Goal: Information Seeking & Learning: Learn about a topic

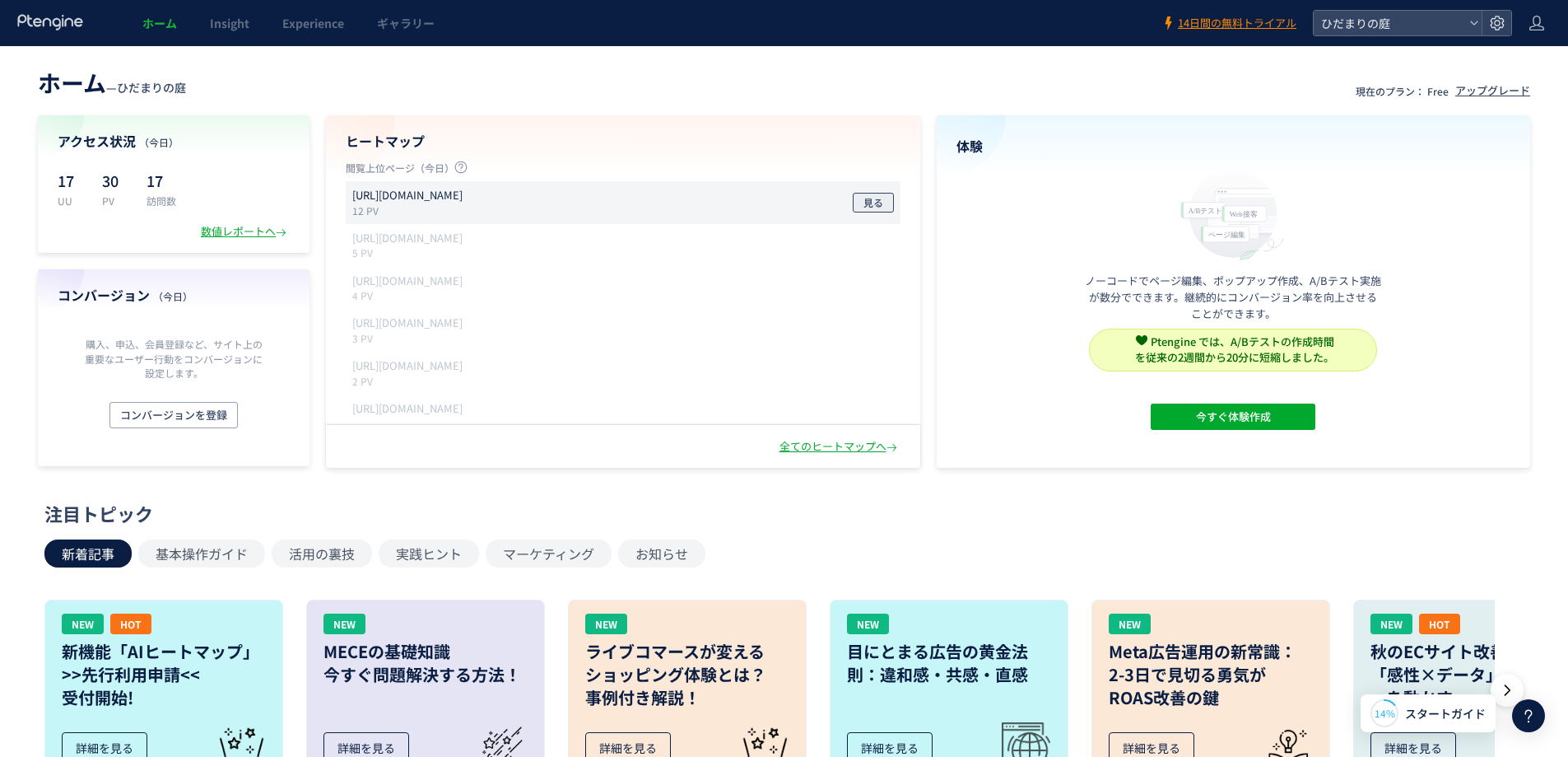
click at [865, 201] on span "見る" at bounding box center [873, 202] width 19 height 19
click at [251, 229] on div "数値レポートへ" at bounding box center [246, 231] width 89 height 15
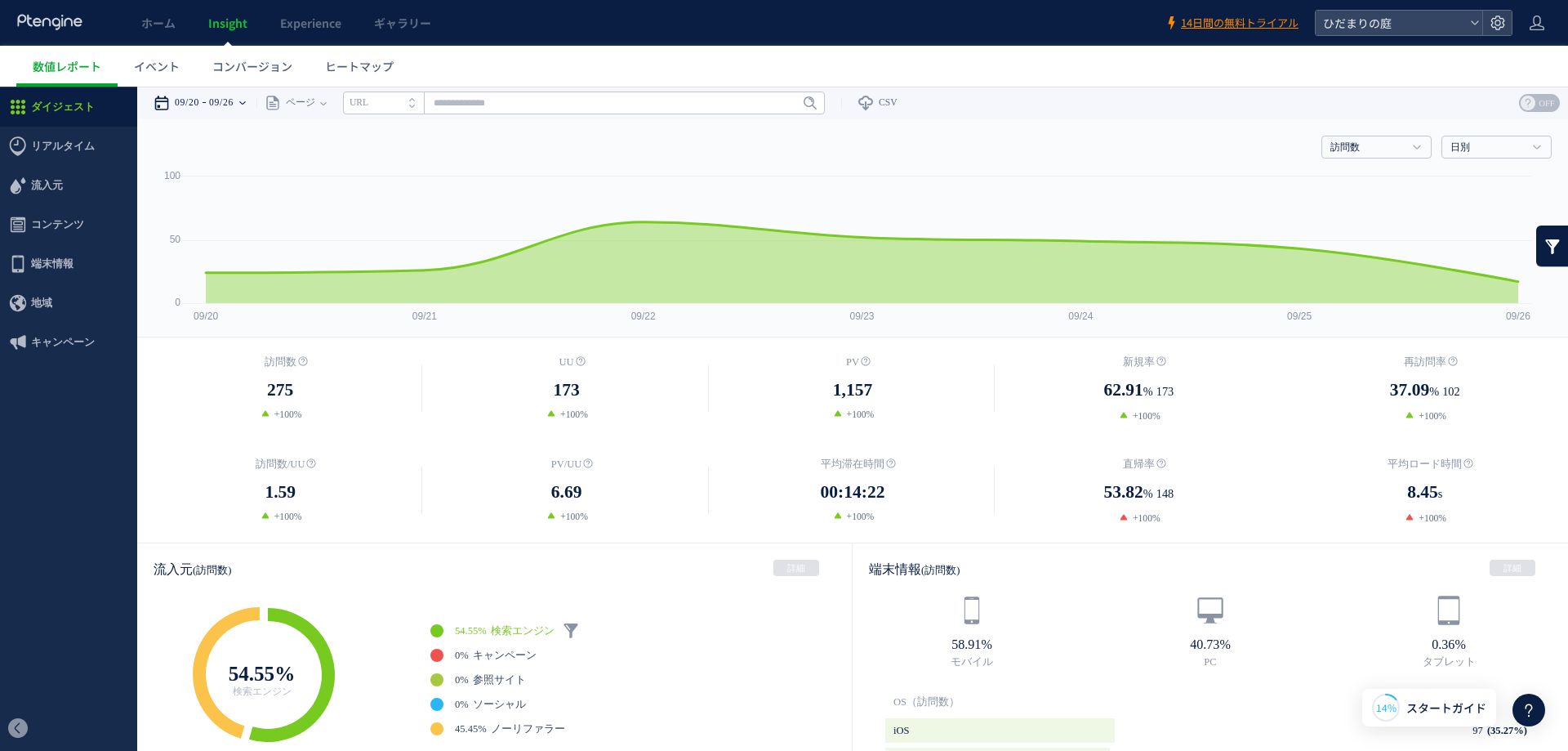
click at [247, 101] on div "09/20 09/26" at bounding box center [205, 103] width 103 height 33
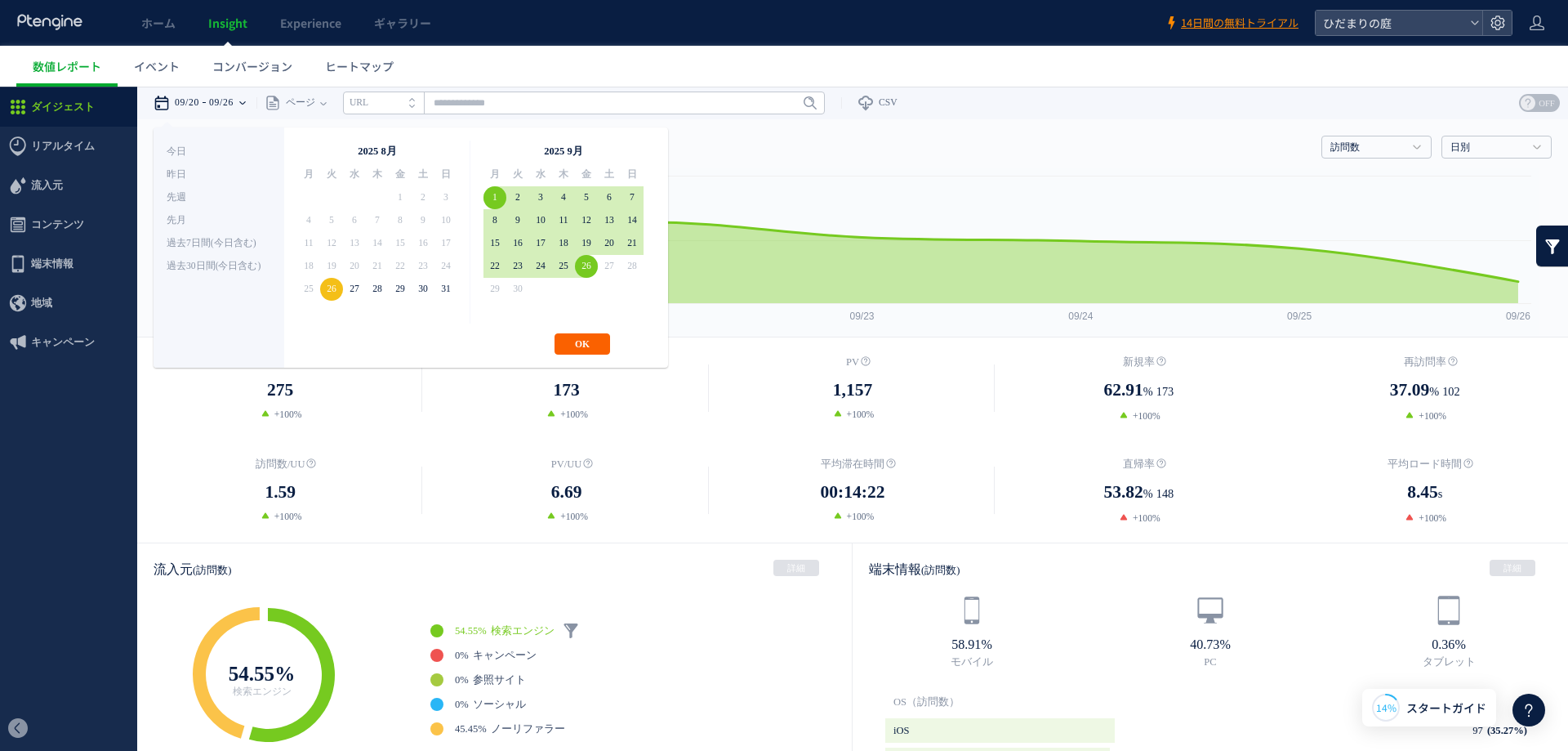
click at [597, 348] on button "OK" at bounding box center [583, 344] width 56 height 21
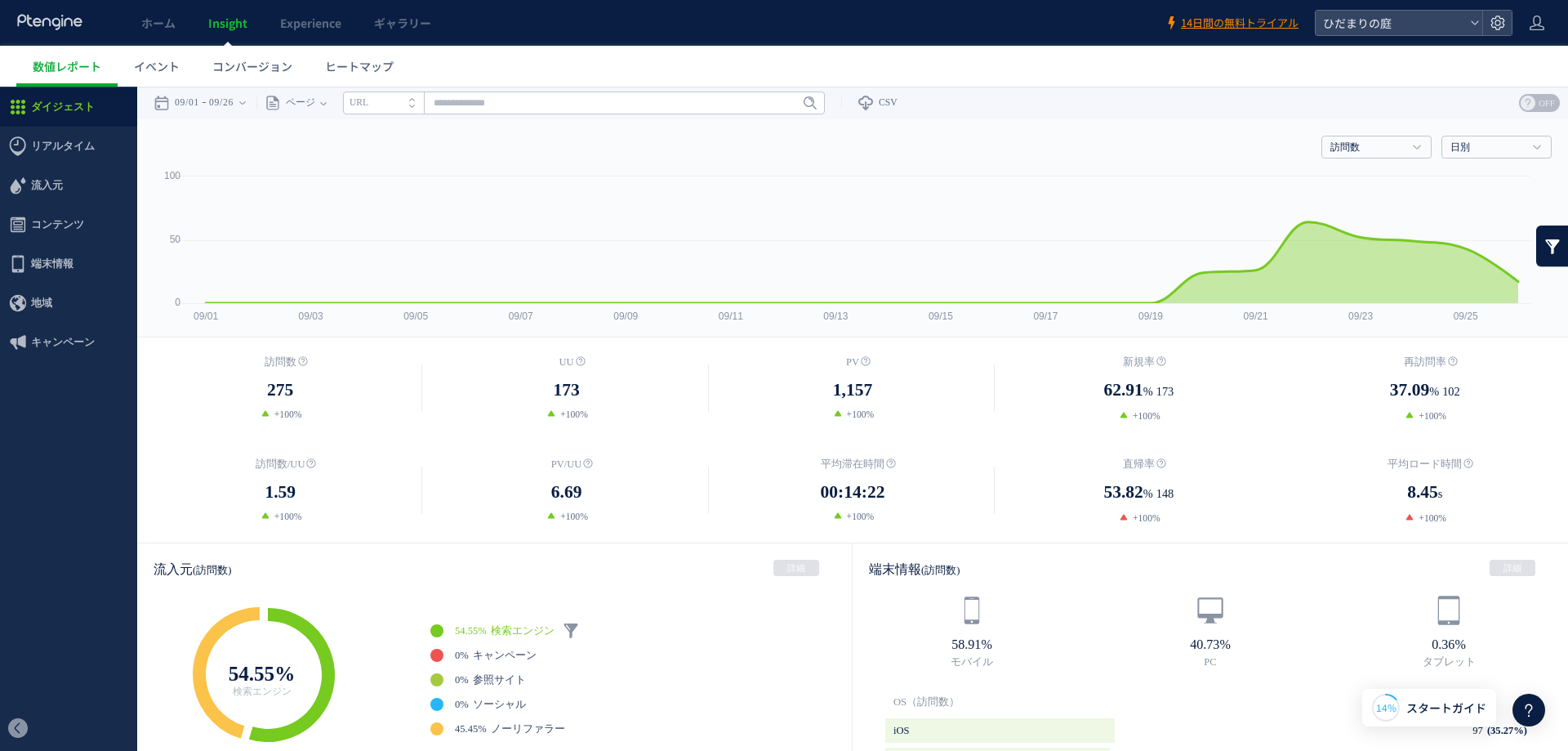
click at [1556, 30] on header "ホーム Insight Experience ギャラリー 14日間の無料トライアル ひだまりの庭" at bounding box center [784, 23] width 1568 height 46
click at [1554, 12] on header "ホーム Insight Experience ギャラリー 14日間の無料トライアル ひだまりの庭" at bounding box center [784, 23] width 1568 height 46
click at [1544, 11] on div at bounding box center [1536, 23] width 16 height 46
click at [1511, 65] on span "アカウント設定" at bounding box center [1495, 64] width 80 height 16
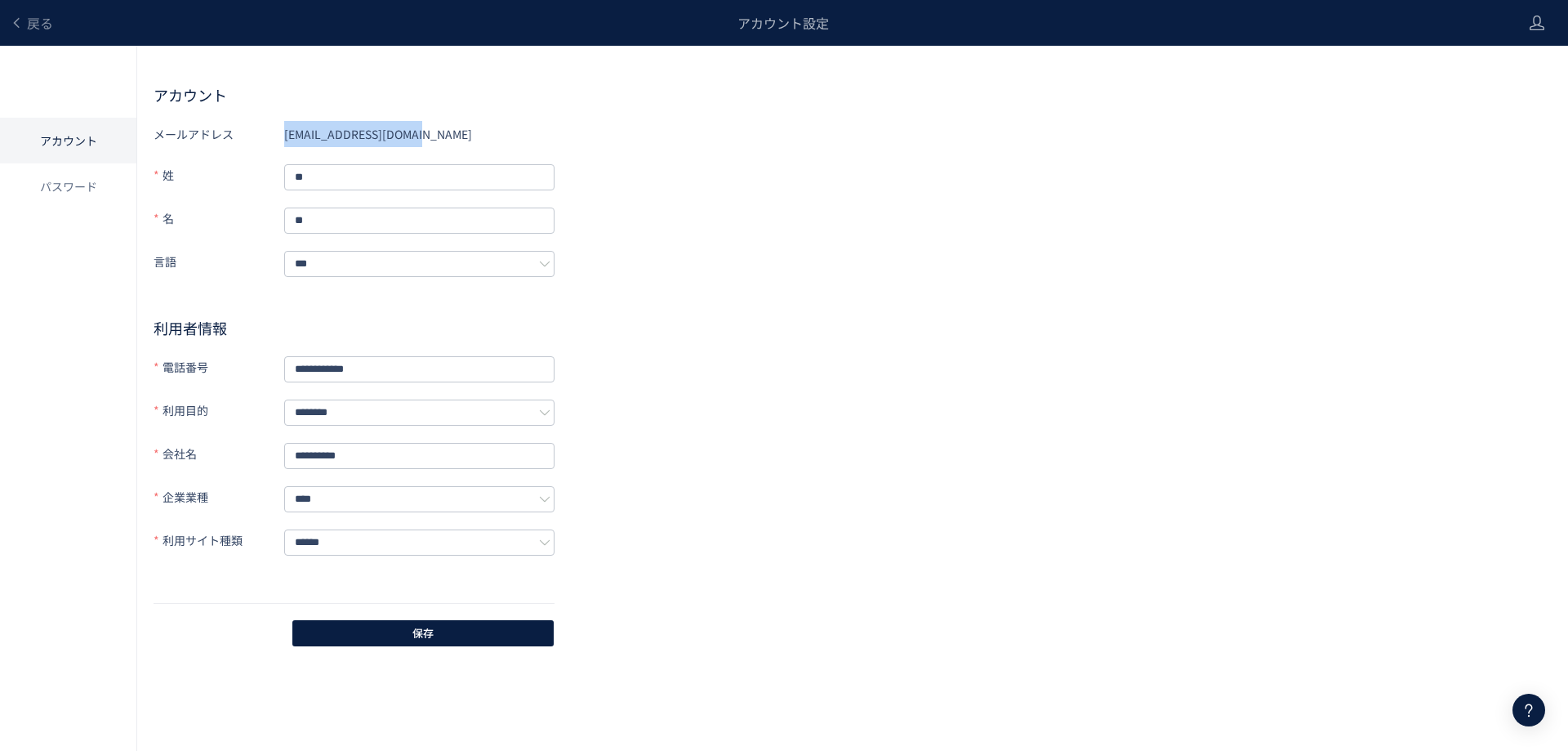
drag, startPoint x: 435, startPoint y: 140, endPoint x: 277, endPoint y: 143, distance: 158.0
click at [277, 143] on div "メールアドレス [EMAIL_ADDRESS][DOMAIN_NAME]" at bounding box center [354, 133] width 401 height 26
copy div "メールアドレス [EMAIL_ADDRESS][DOMAIN_NAME]"
drag, startPoint x: 982, startPoint y: 172, endPoint x: 1413, endPoint y: 52, distance: 447.4
click at [1002, 172] on div "**********" at bounding box center [853, 384] width 1398 height 527
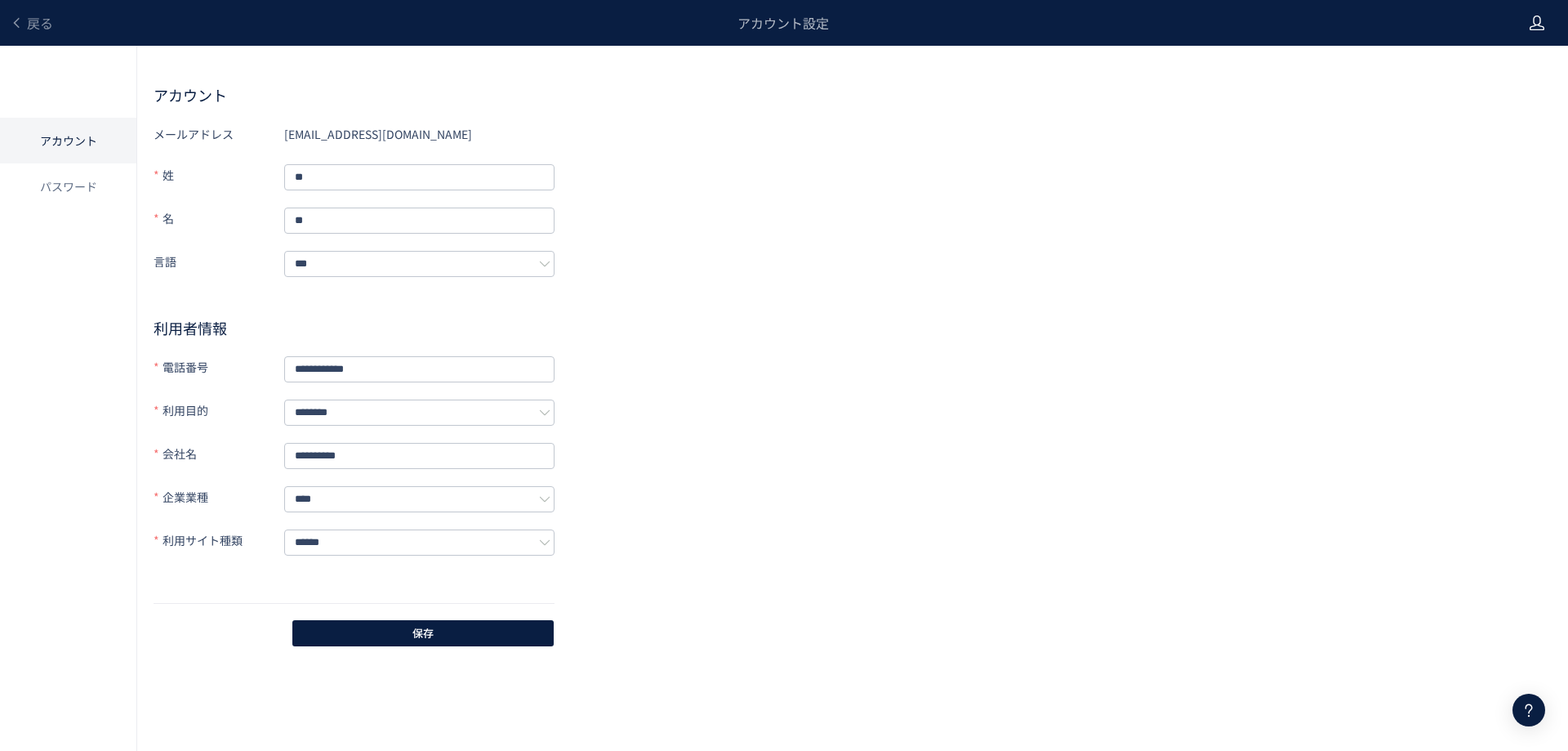
click at [1532, 19] on icon at bounding box center [1536, 22] width 16 height 16
click at [1506, 85] on span "ログアウト" at bounding box center [1484, 90] width 58 height 16
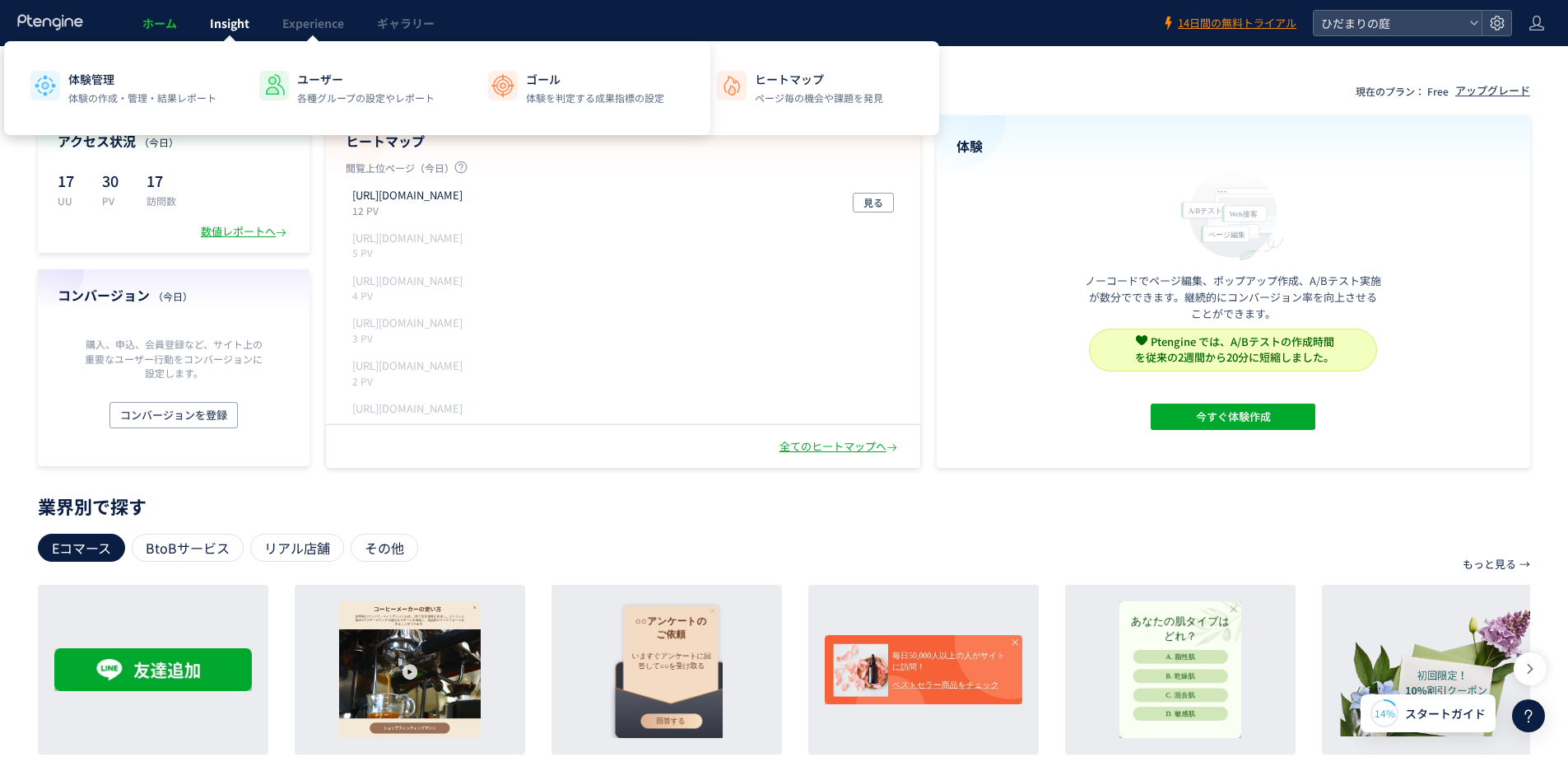
click at [228, 25] on span "Insight" at bounding box center [229, 22] width 40 height 16
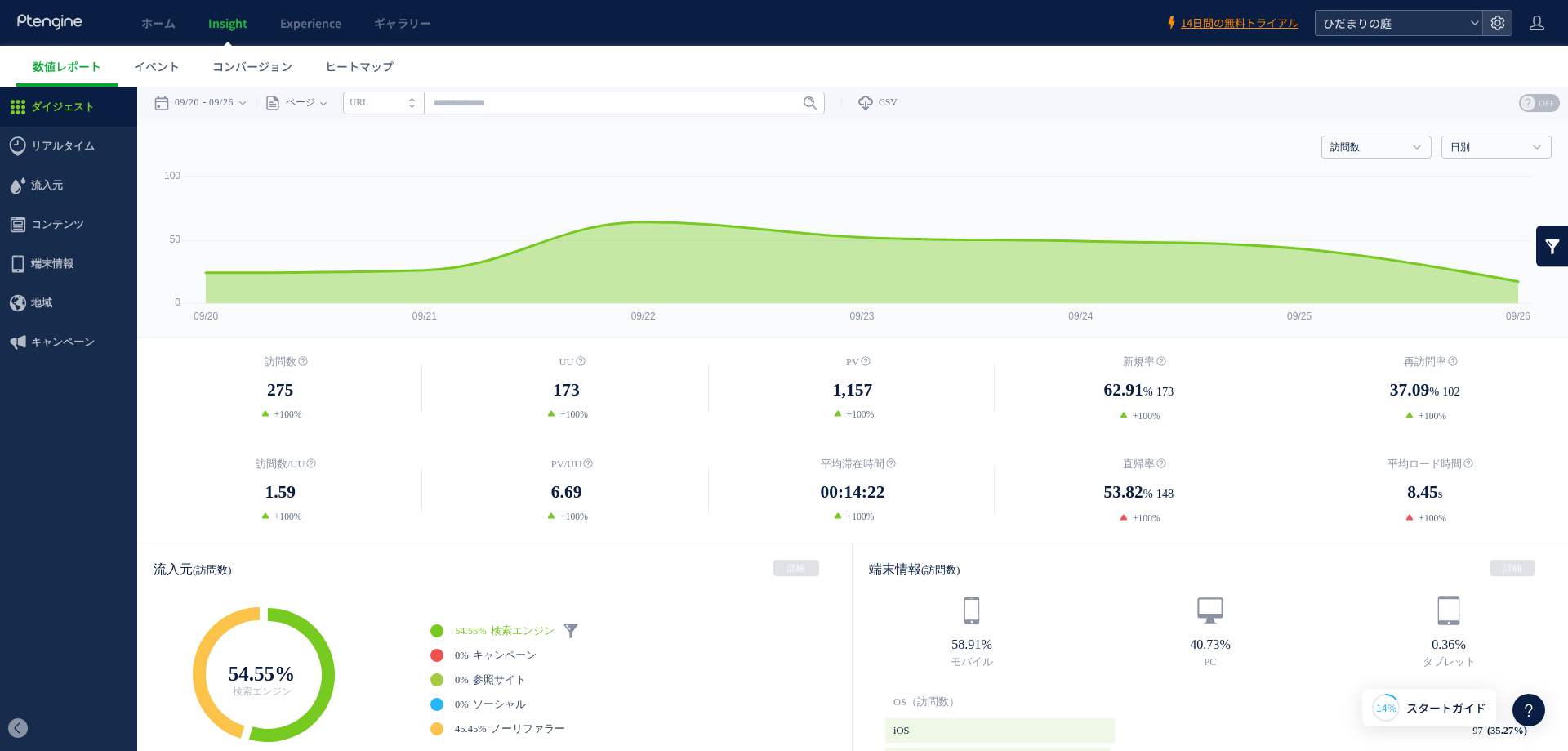
click at [1395, 25] on span "ひだまりの庭" at bounding box center [1390, 23] width 145 height 25
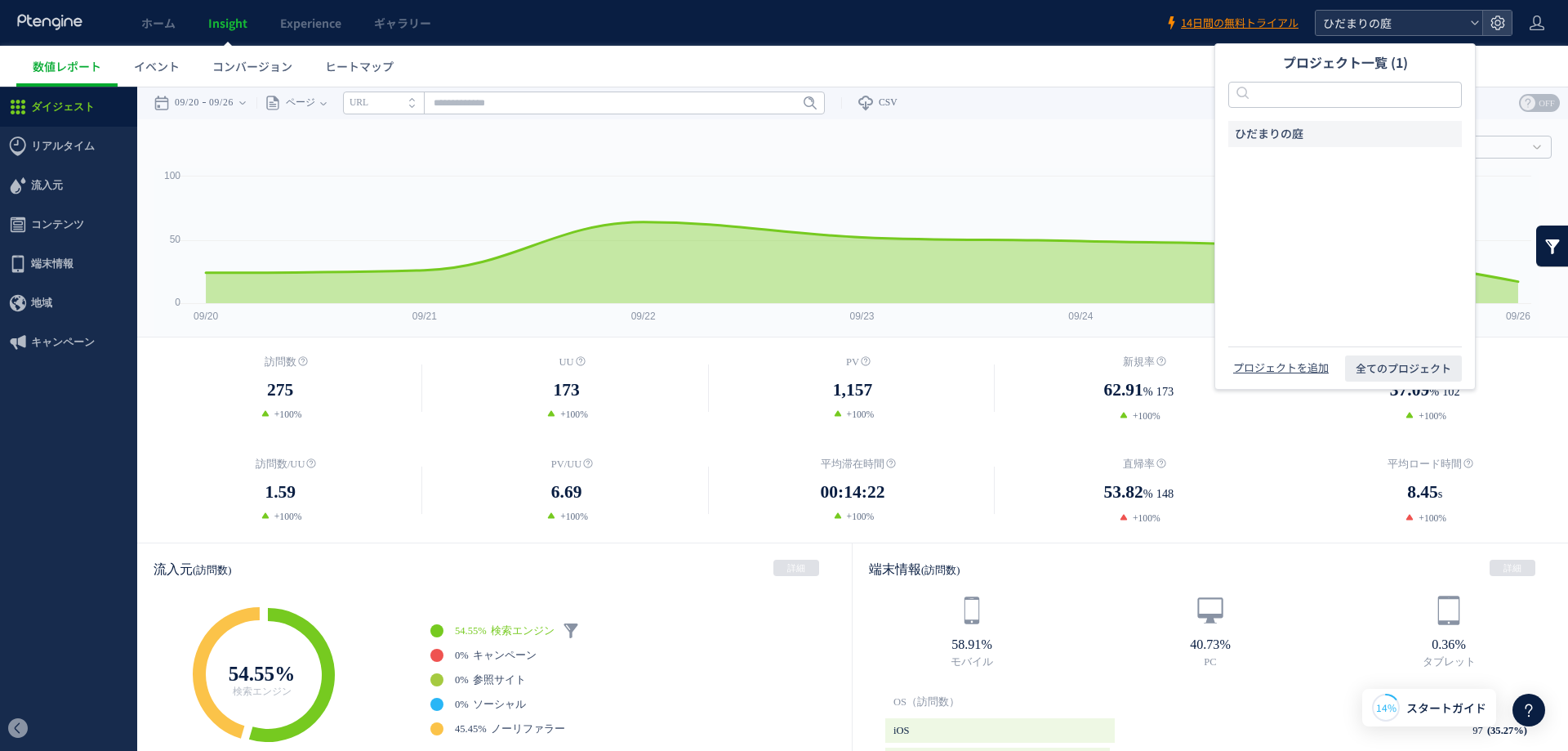
click at [1395, 25] on span "ひだまりの庭" at bounding box center [1390, 23] width 145 height 25
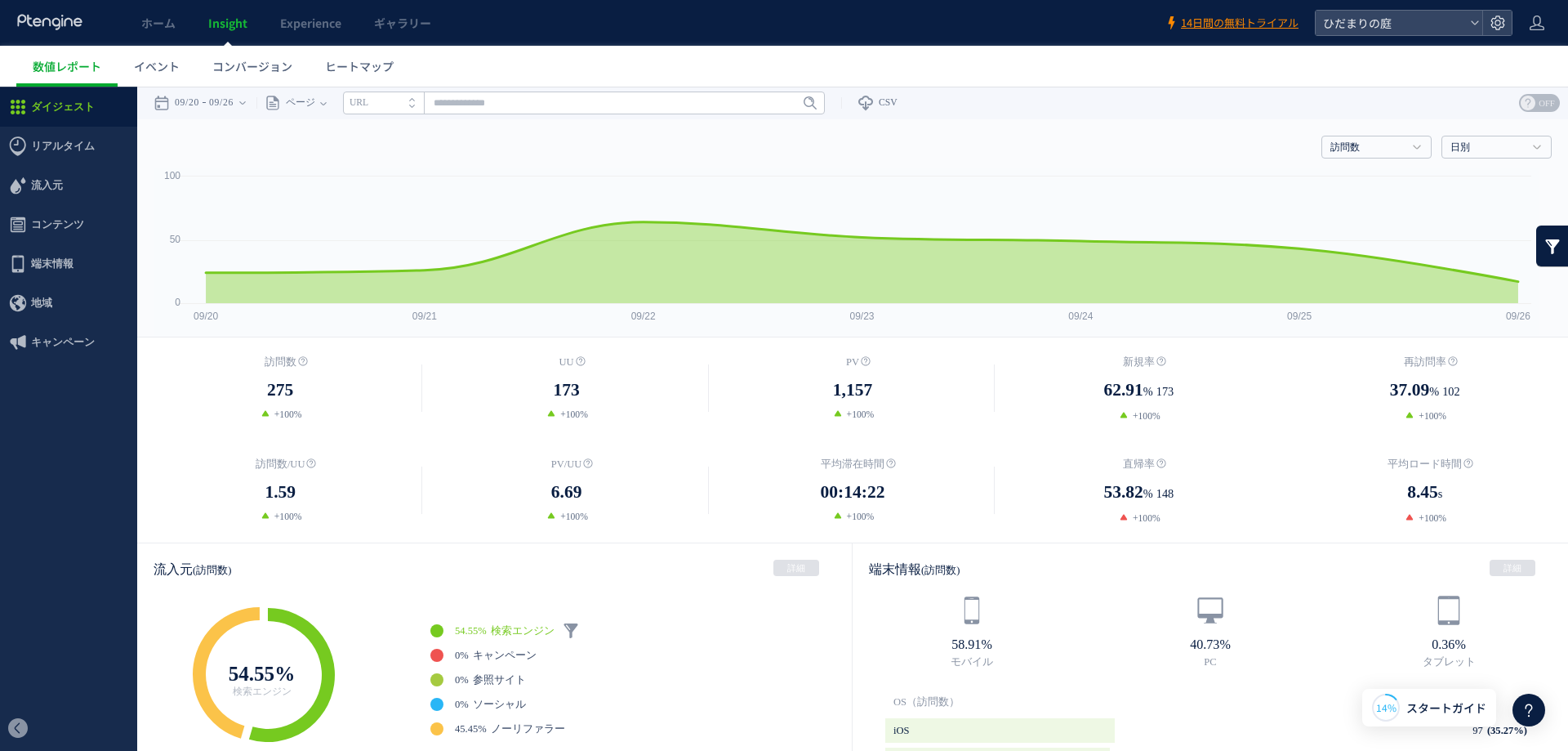
click at [1154, 133] on div "訪問数 訪問数 UU PV 新規率 再訪問率 訪問数/UU PV/UU 平均滞在時間 直帰率 平均ロード時間 日別" at bounding box center [853, 143] width 1398 height 49
click at [66, 159] on span "リアルタイム" at bounding box center [62, 146] width 63 height 39
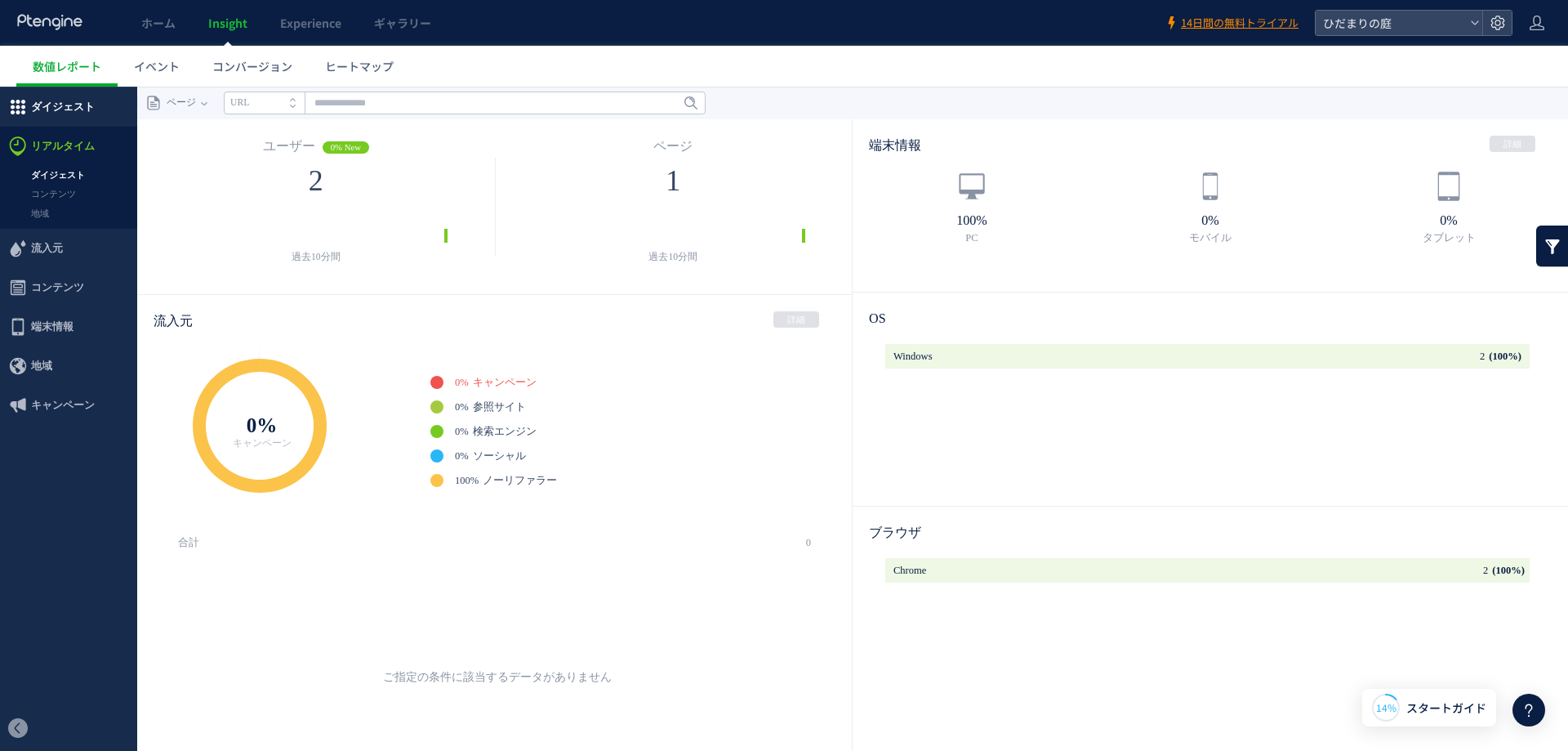
click at [73, 96] on span "ダイジェスト" at bounding box center [62, 107] width 63 height 39
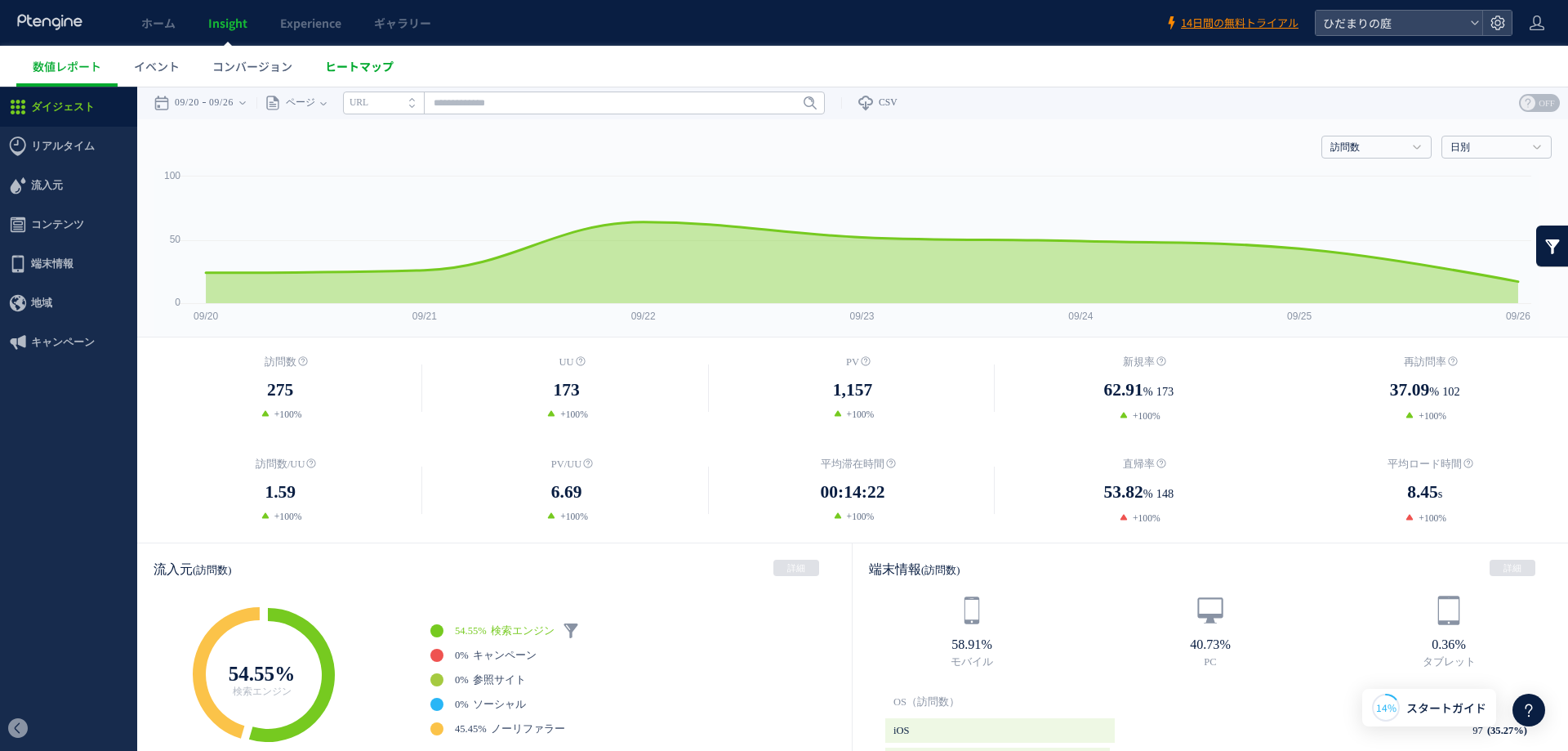
click at [385, 65] on span "ヒートマップ" at bounding box center [359, 65] width 68 height 16
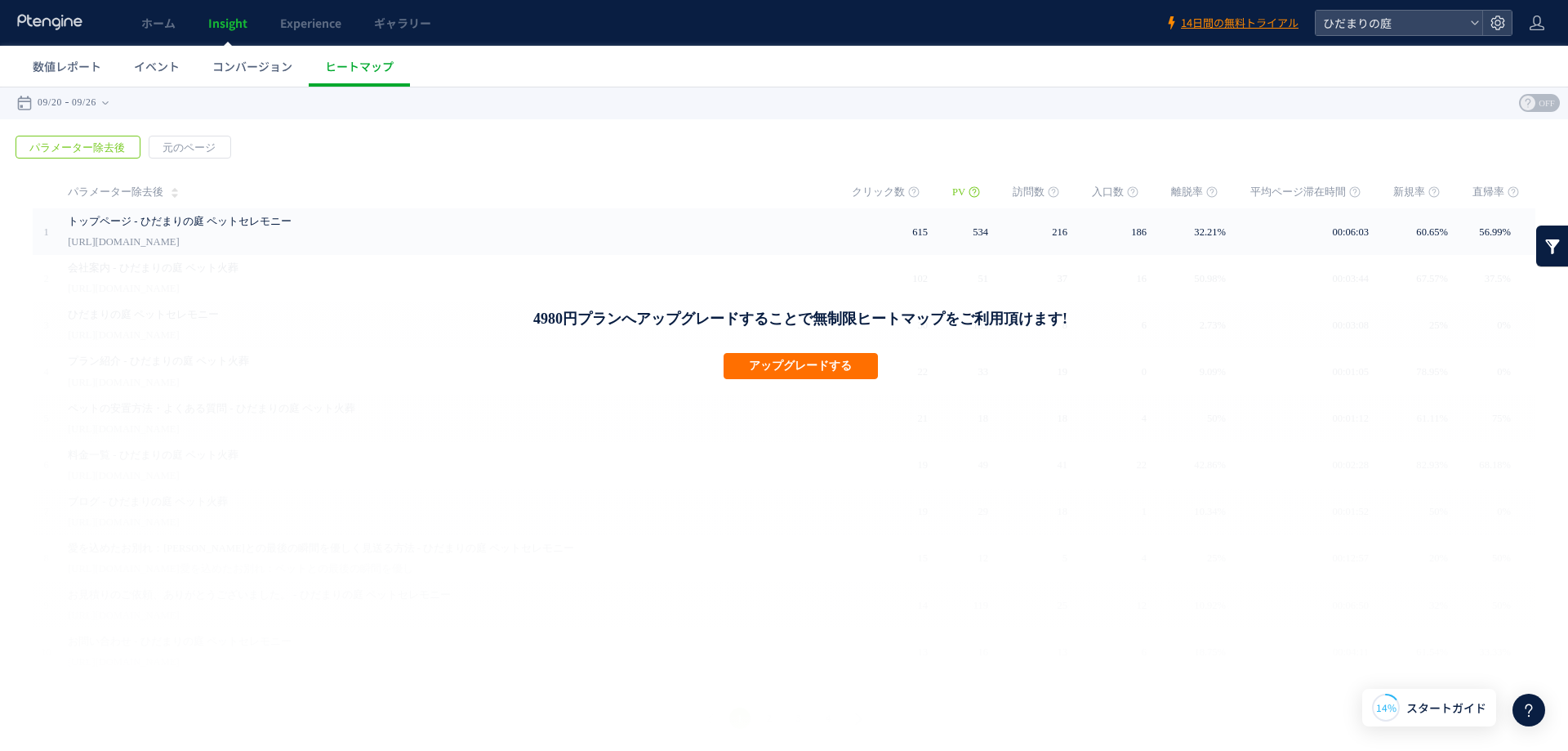
click at [454, 263] on div "4980円プランへアップグレードすることで無制限ヒートマップをご利用頂けます! アップグレードする" at bounding box center [800, 504] width 1535 height 499
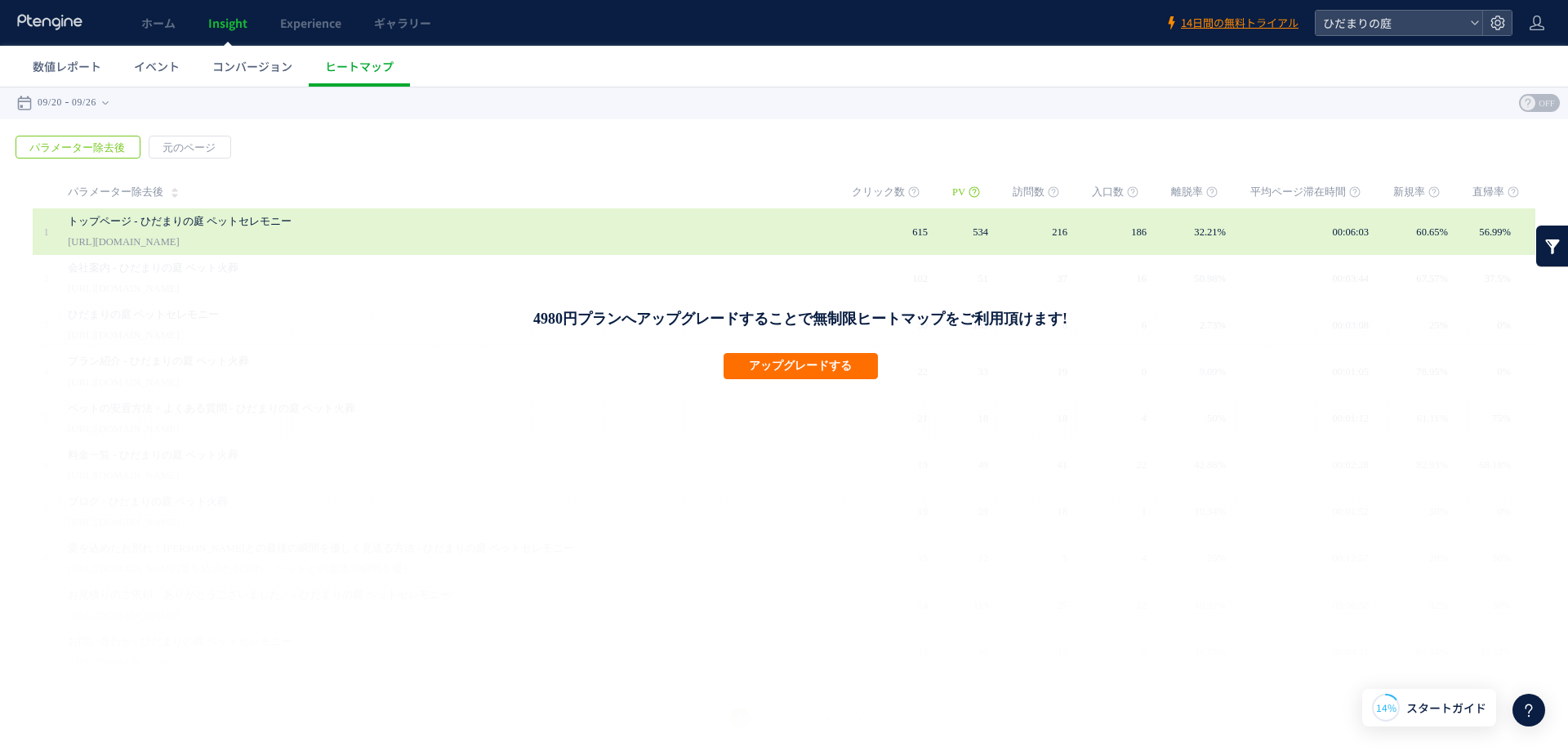
click at [306, 230] on link "トップページ - ひだまりの庭 ペットセレモニー" at bounding box center [444, 221] width 752 height 19
